Goal: Task Accomplishment & Management: Manage account settings

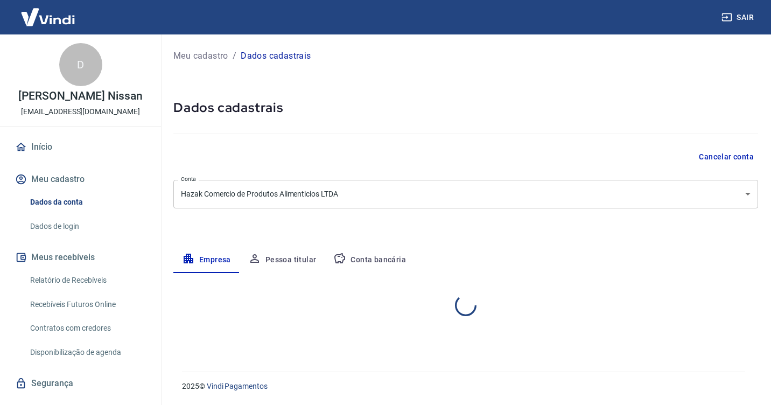
select select "RJ"
select select "business"
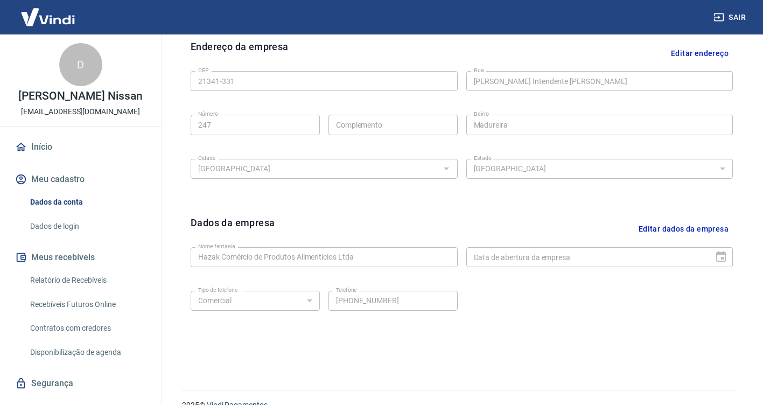
scroll to position [372, 0]
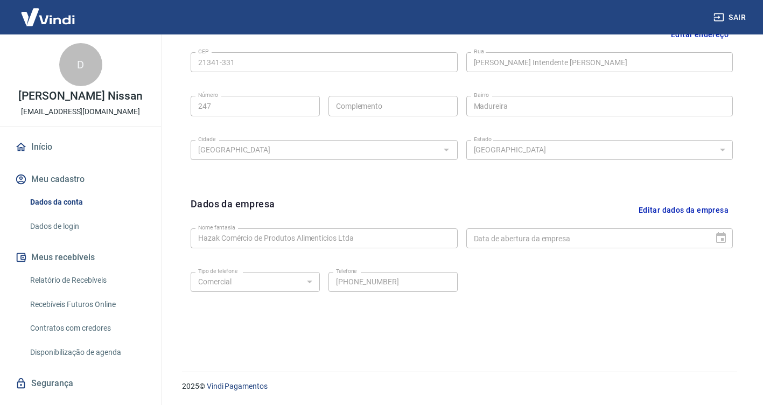
click at [669, 212] on button "Editar dados da empresa" at bounding box center [683, 210] width 99 height 27
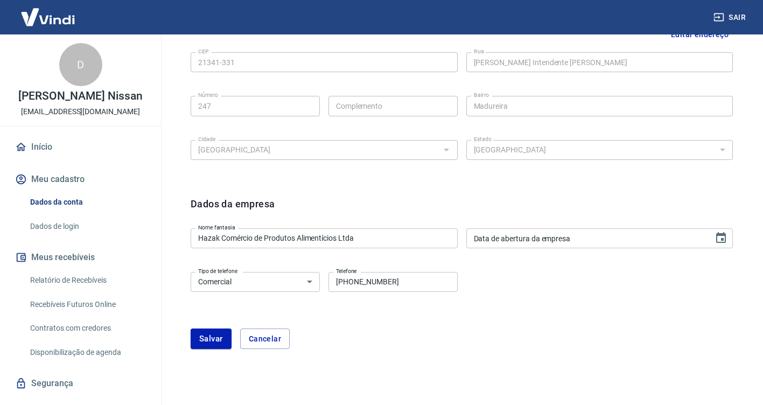
click at [416, 283] on input "[PHONE_NUMBER]" at bounding box center [392, 282] width 129 height 20
type input "[PHONE_NUMBER]"
click at [382, 342] on div "[PERSON_NAME]" at bounding box center [462, 338] width 542 height 20
click at [209, 337] on button "Salvar" at bounding box center [211, 338] width 41 height 20
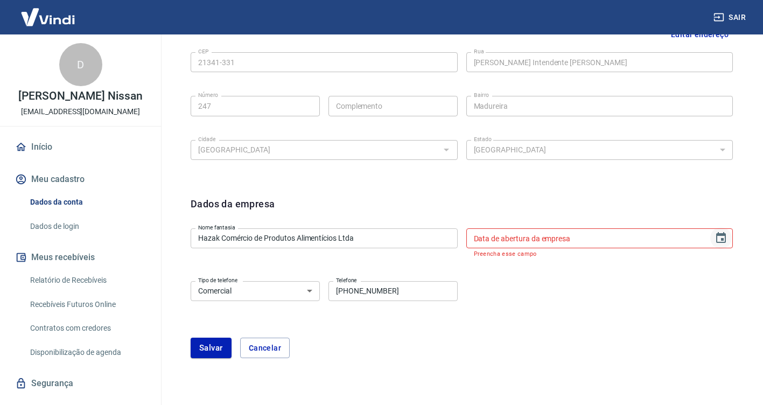
click at [721, 240] on icon "Choose date" at bounding box center [721, 237] width 10 height 11
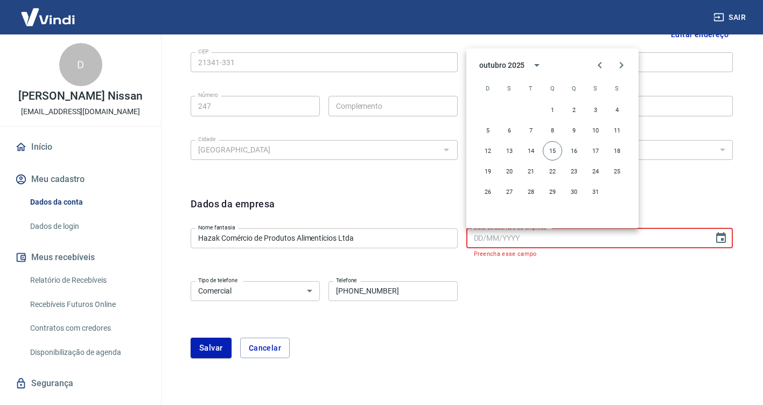
click at [607, 285] on div "Tipo de telefone Residencial Comercial Tipo de telefone Telefone [PHONE_NUMBER]…" at bounding box center [462, 299] width 542 height 44
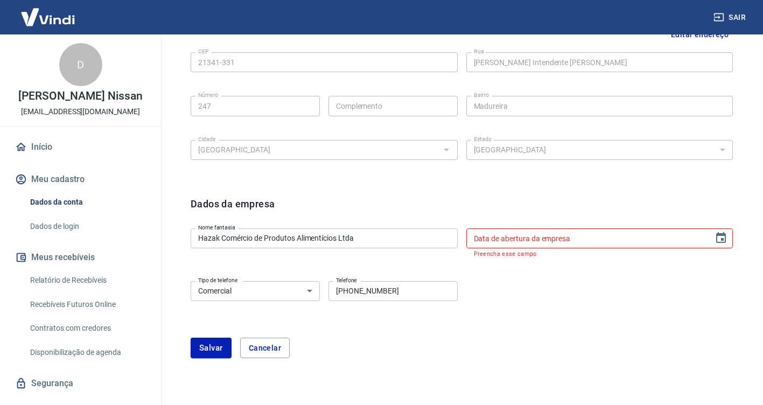
click at [540, 242] on input "Data de abertura da empresa" at bounding box center [586, 238] width 240 height 20
type input "DD/MM/YYYY"
click at [717, 237] on icon "Choose date" at bounding box center [721, 237] width 10 height 11
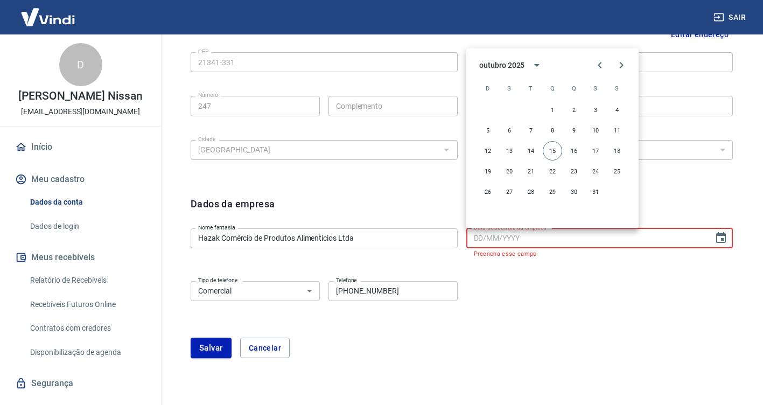
click at [526, 68] on div "outubro 2025" at bounding box center [503, 65] width 48 height 11
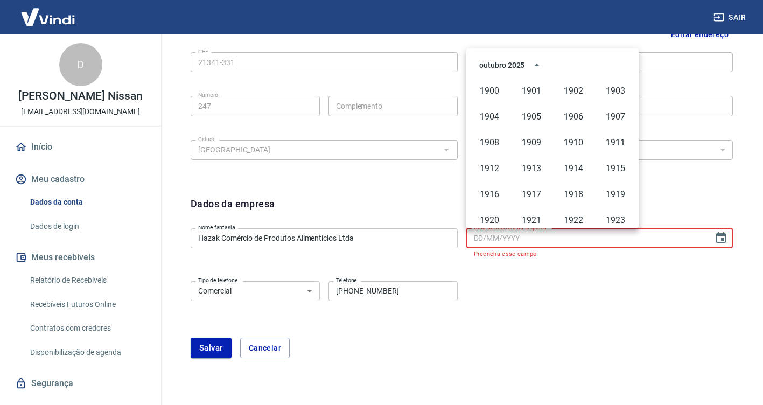
scroll to position [739, 0]
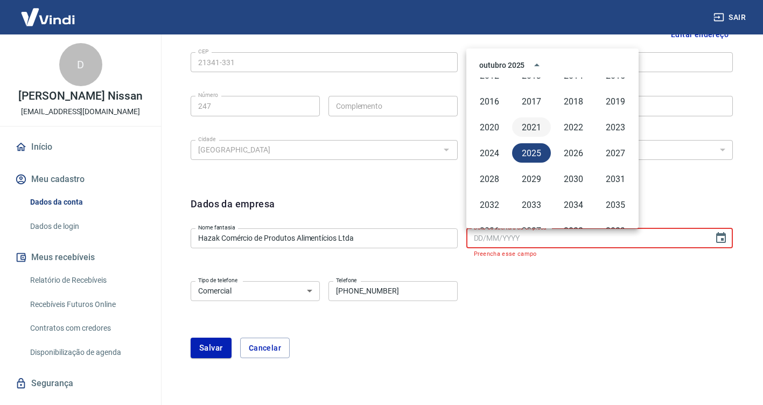
click at [528, 127] on button "2021" at bounding box center [531, 126] width 39 height 19
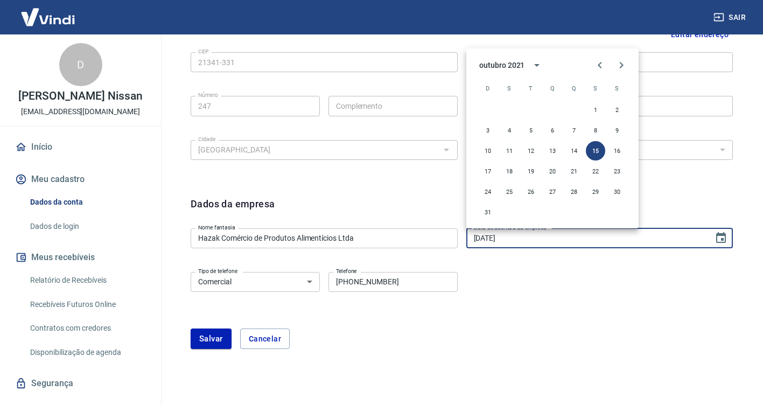
click at [526, 68] on div "outubro 2021" at bounding box center [503, 65] width 48 height 11
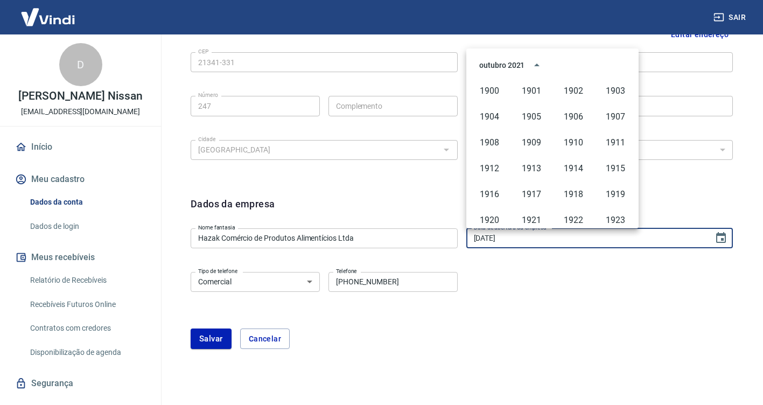
scroll to position [713, 0]
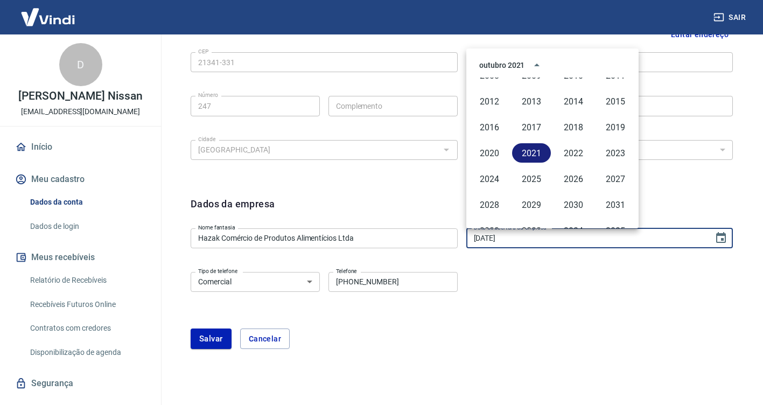
click at [527, 150] on button "2021" at bounding box center [531, 152] width 39 height 19
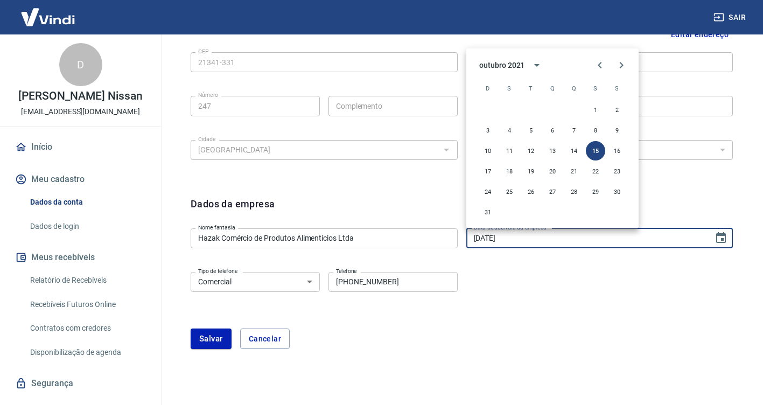
click at [487, 62] on div "outubro 2021" at bounding box center [501, 65] width 45 height 11
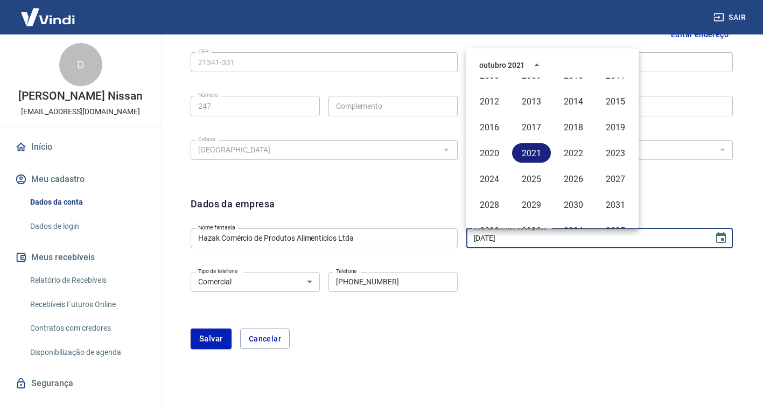
click at [531, 152] on button "2021" at bounding box center [531, 152] width 39 height 19
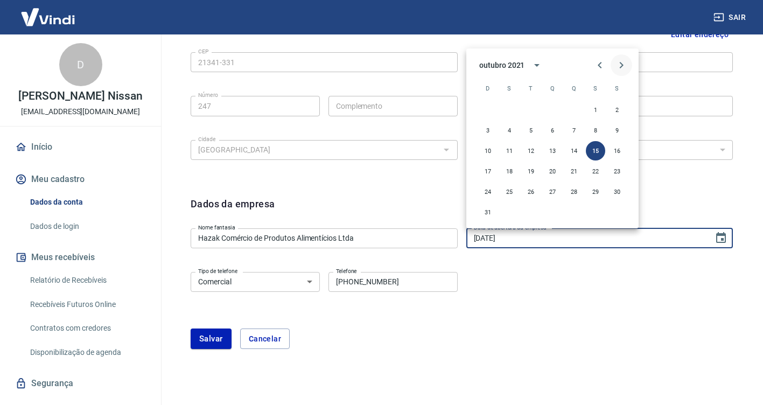
click at [616, 65] on icon "Next month" at bounding box center [621, 65] width 13 height 13
click at [618, 65] on icon "Next month" at bounding box center [621, 65] width 13 height 13
click at [532, 149] on button "14" at bounding box center [530, 150] width 19 height 19
type input "[DATE]"
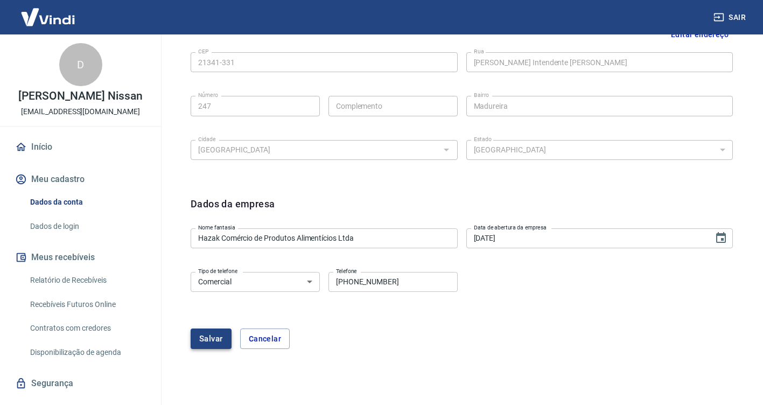
click at [218, 334] on button "Salvar" at bounding box center [211, 338] width 41 height 20
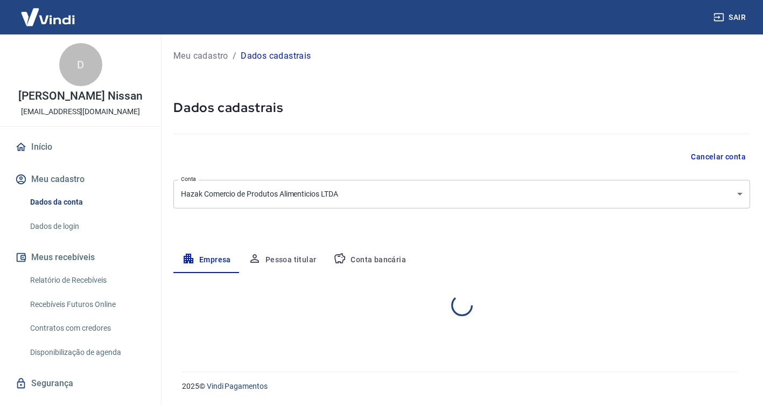
scroll to position [0, 0]
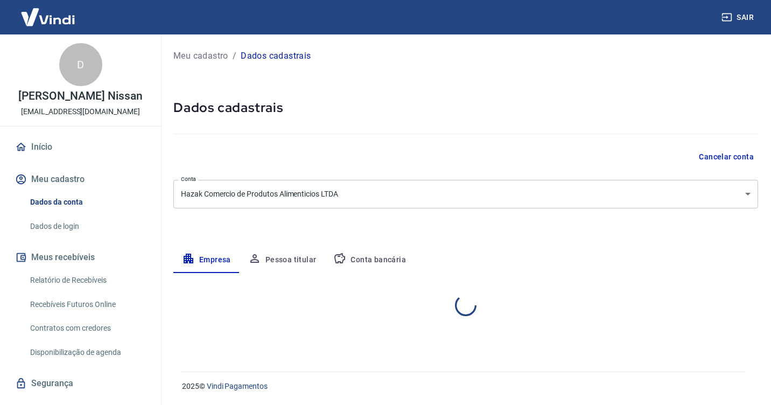
select select "RJ"
select select "business"
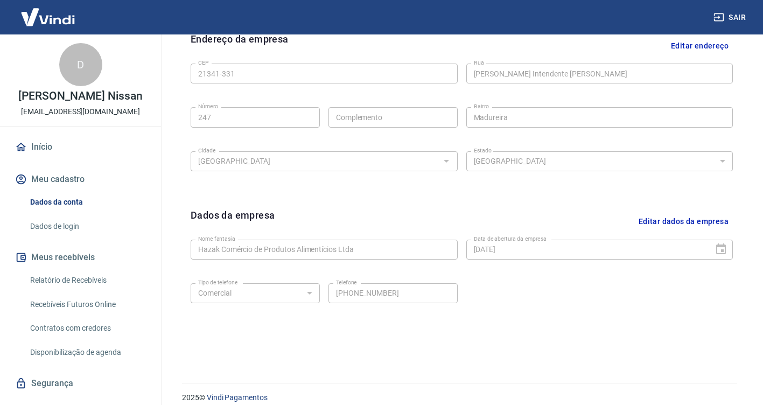
scroll to position [372, 0]
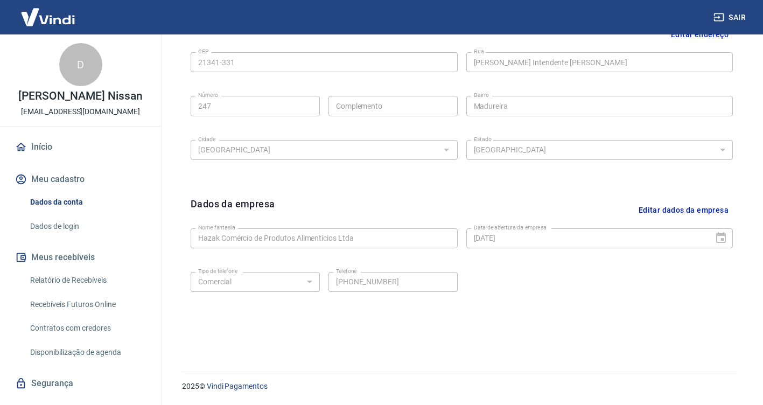
click at [53, 146] on link "Início" at bounding box center [80, 147] width 135 height 24
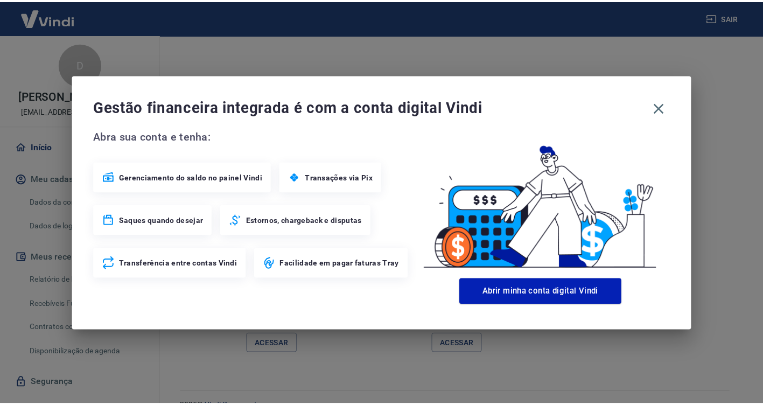
scroll to position [556, 0]
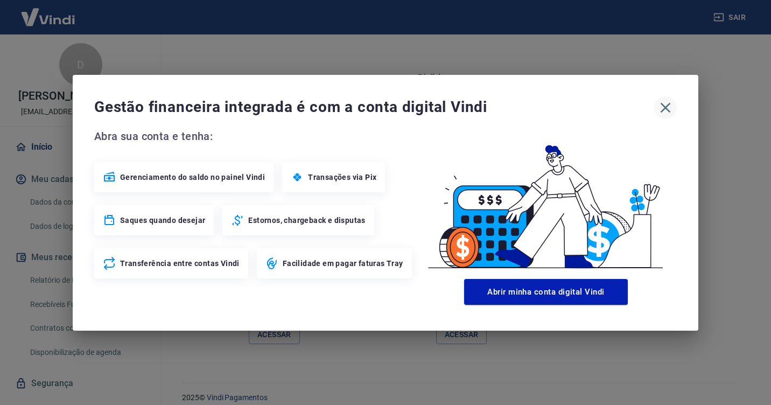
click at [666, 111] on icon "button" at bounding box center [665, 107] width 17 height 17
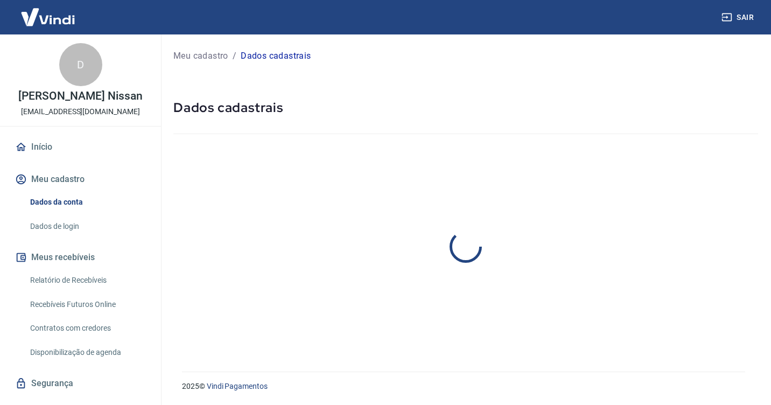
select select "RJ"
select select "business"
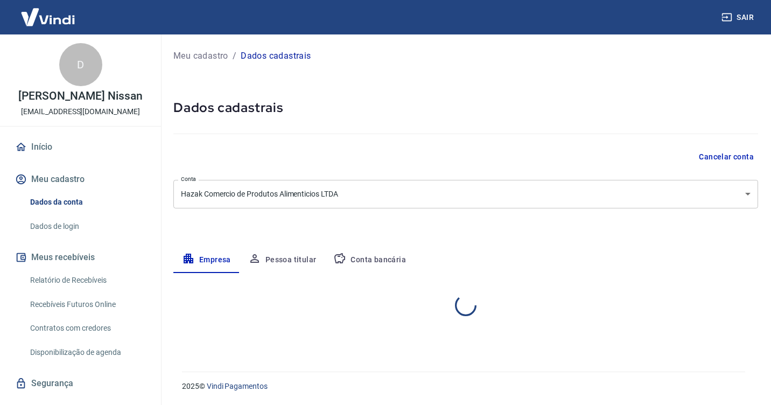
select select "RJ"
select select "business"
